Goal: Transaction & Acquisition: Purchase product/service

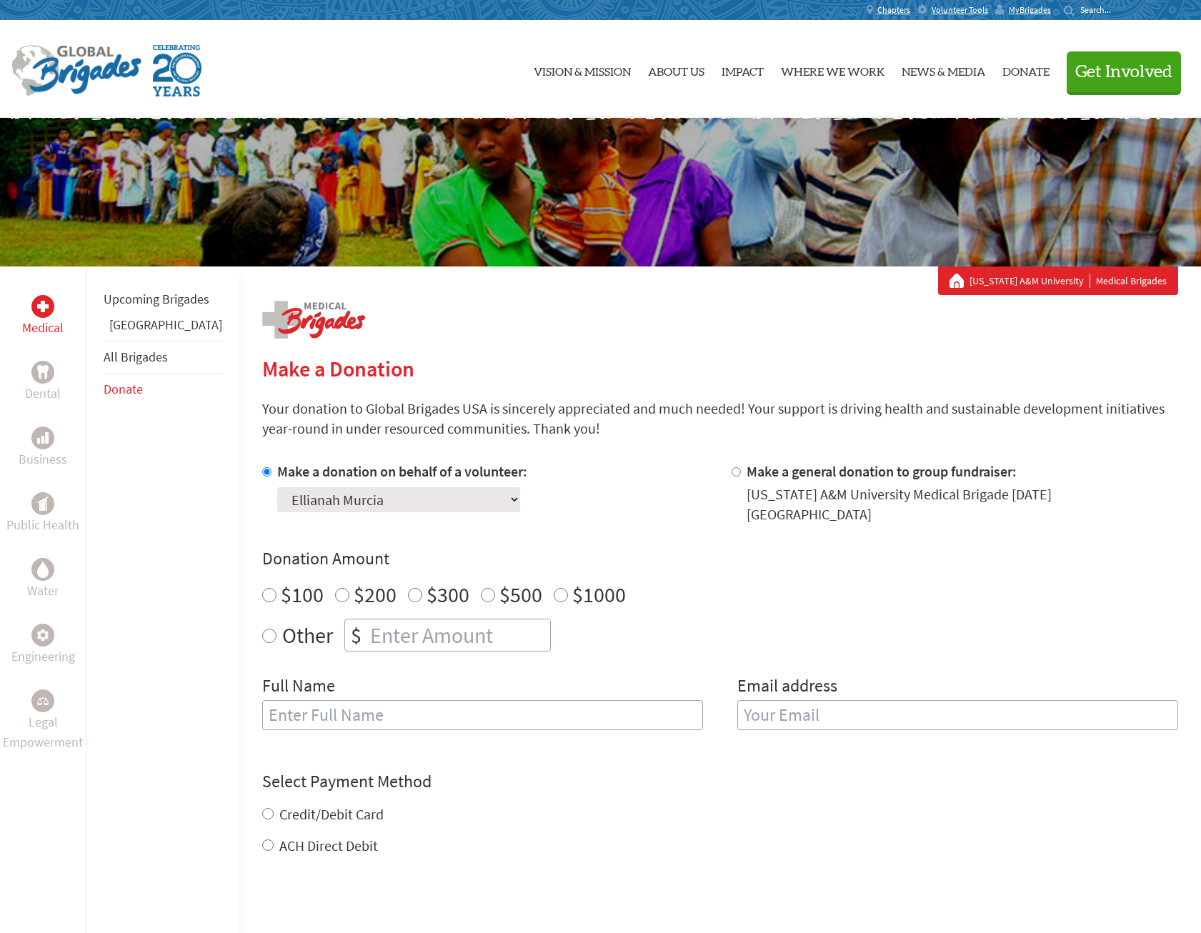
click at [554, 588] on input "$1000" at bounding box center [561, 595] width 14 height 14
radio input "true"
click at [298, 706] on input "text" at bounding box center [482, 715] width 441 height 30
type input "[PERSON_NAME]"
click at [785, 713] on input "email" at bounding box center [958, 715] width 441 height 30
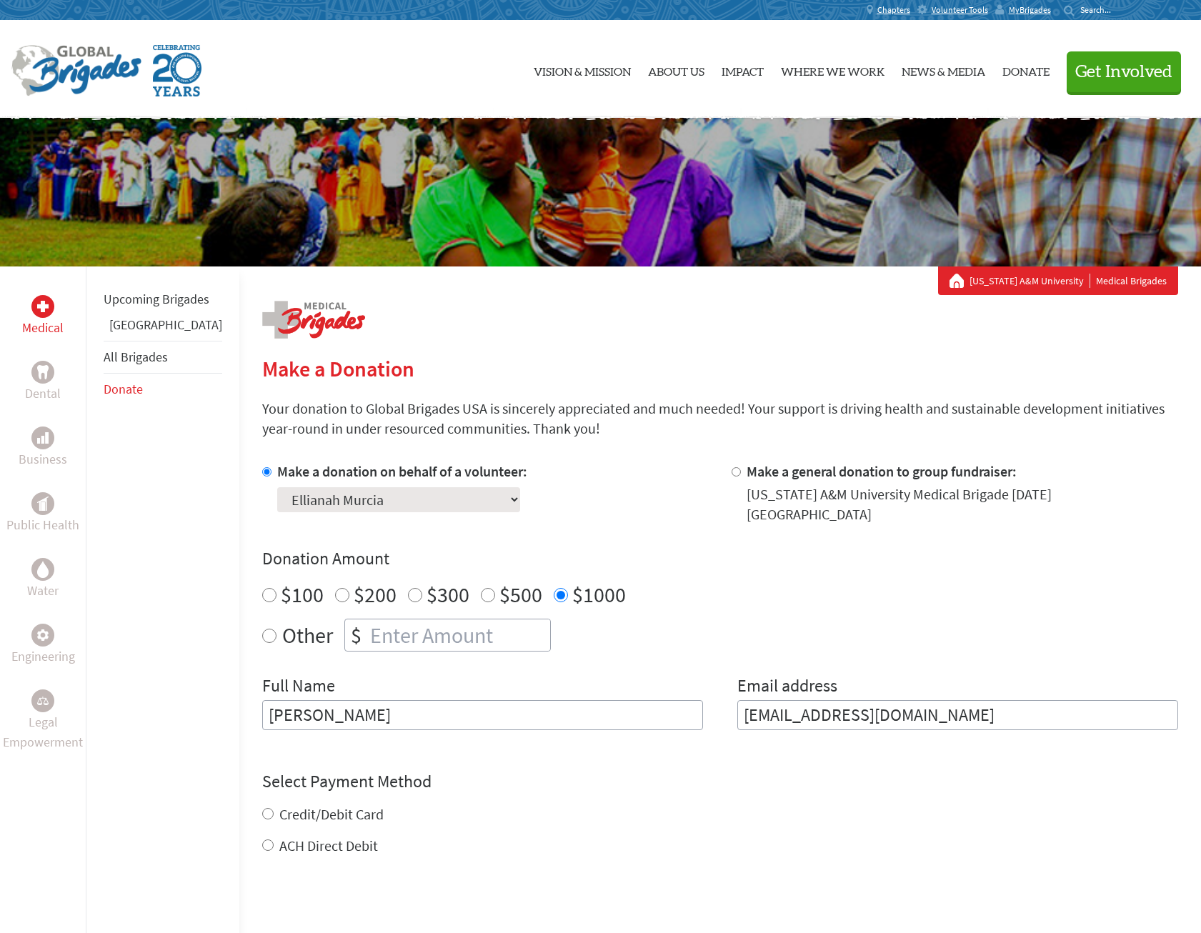
type input "[EMAIL_ADDRESS][DOMAIN_NAME]"
click at [262, 805] on div "Credit/Debit Card ACH Direct Debit" at bounding box center [720, 813] width 916 height 51
click at [262, 791] on input "Credit/Debit Card" at bounding box center [267, 796] width 11 height 11
radio input "true"
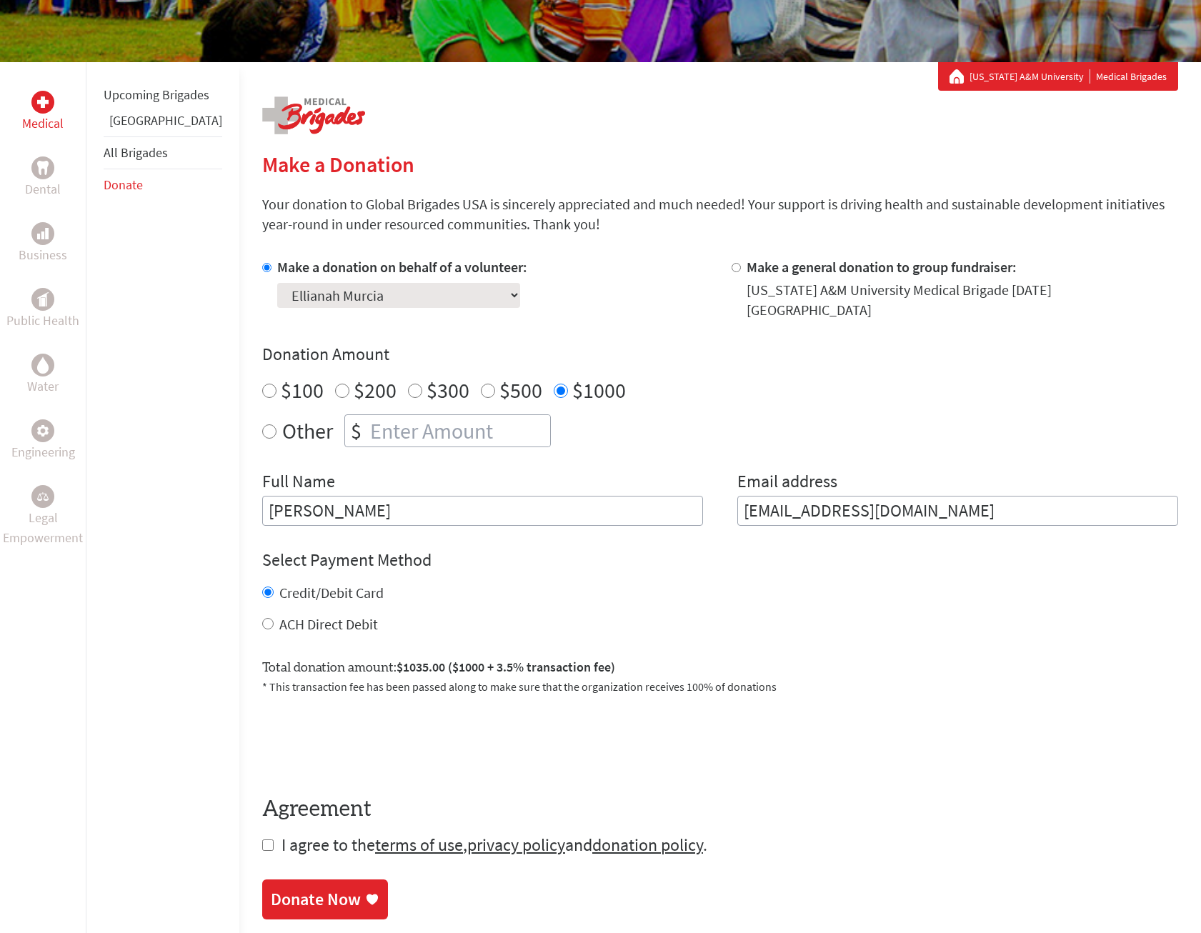
scroll to position [214, 0]
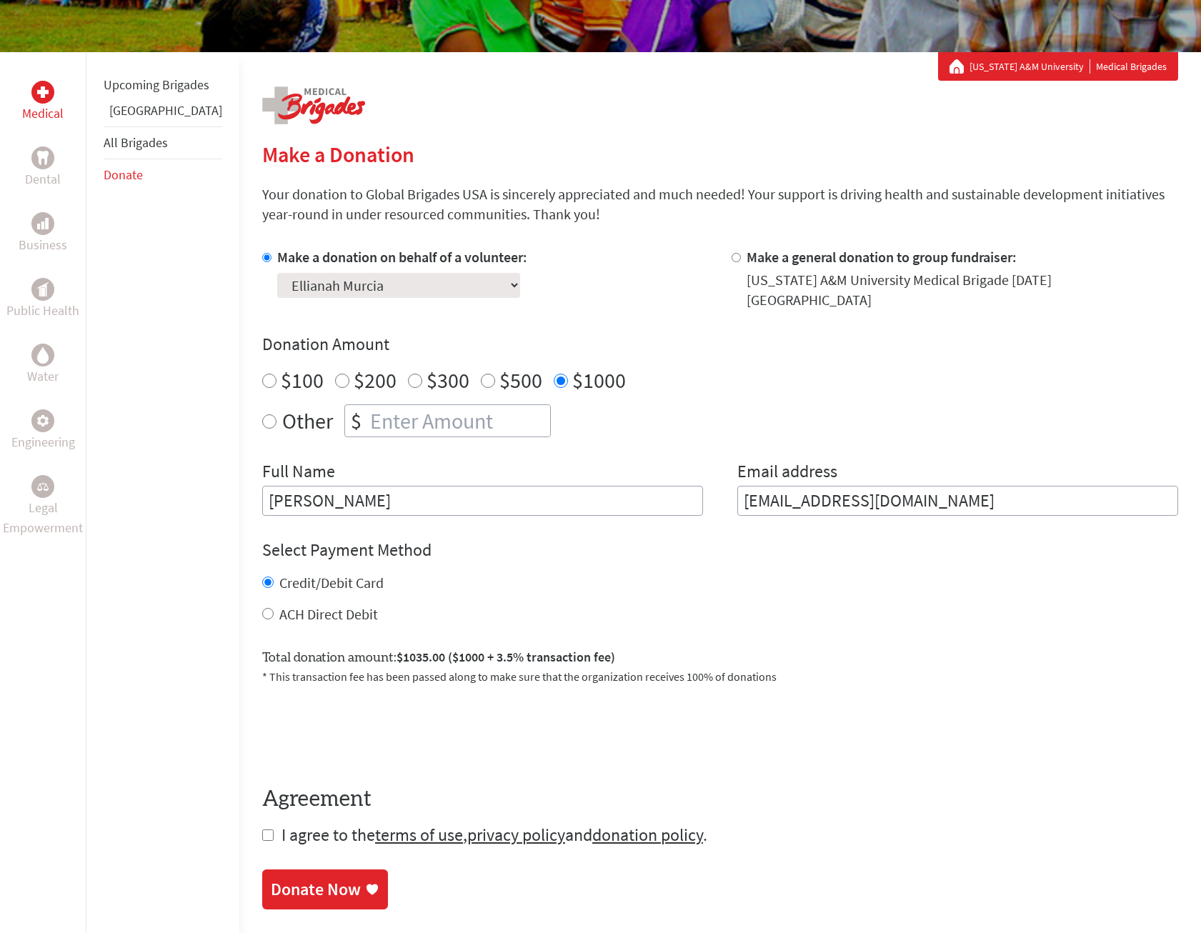
click at [262, 830] on input "checkbox" at bounding box center [267, 835] width 11 height 11
checkbox input "true"
click at [271, 880] on div "Donate Now" at bounding box center [316, 891] width 90 height 23
